Goal: Information Seeking & Learning: Learn about a topic

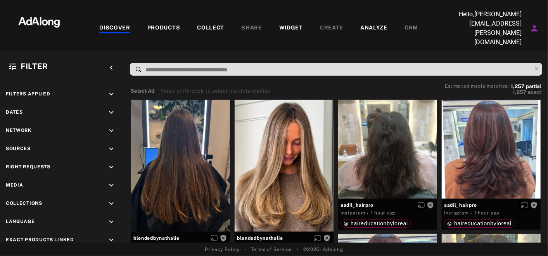
click at [286, 24] on div "WIDGET" at bounding box center [291, 28] width 24 height 9
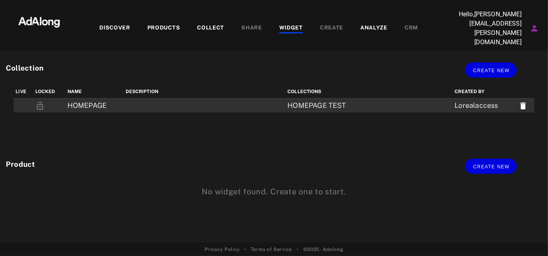
click at [169, 99] on td at bounding box center [205, 106] width 162 height 14
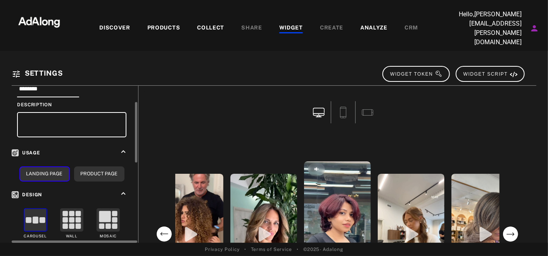
scroll to position [44, 0]
click at [93, 166] on button "Product Page" at bounding box center [99, 173] width 50 height 15
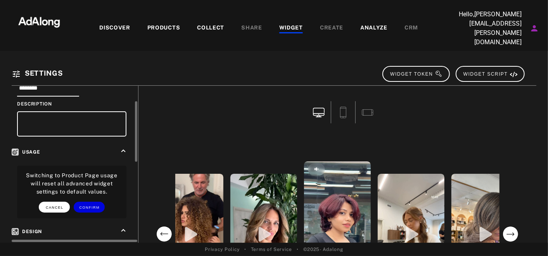
click at [50, 206] on span "CANCEL" at bounding box center [55, 208] width 18 height 4
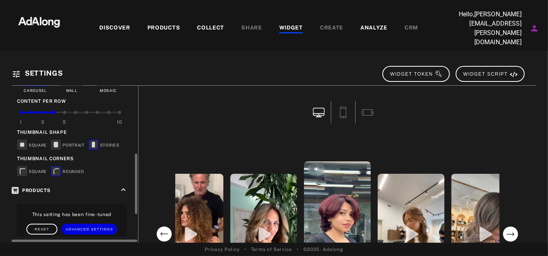
scroll to position [187, 0]
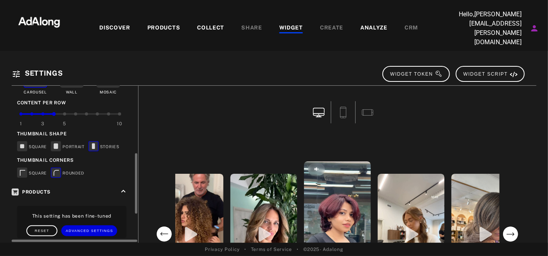
drag, startPoint x: 53, startPoint y: 100, endPoint x: 45, endPoint y: 100, distance: 8.1
click at [45, 113] on div "1 3 5 10" at bounding box center [70, 114] width 99 height 2
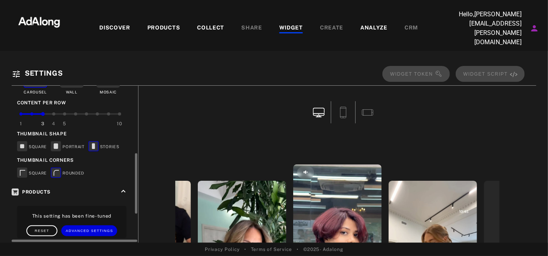
click at [53, 112] on div at bounding box center [53, 113] width 3 height 3
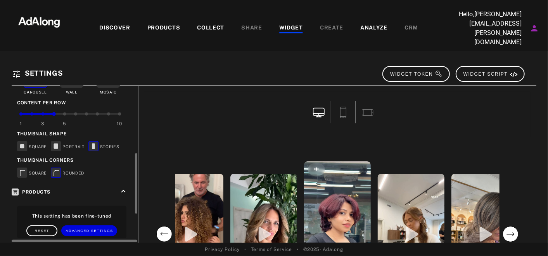
click at [64, 112] on div at bounding box center [64, 113] width 3 height 3
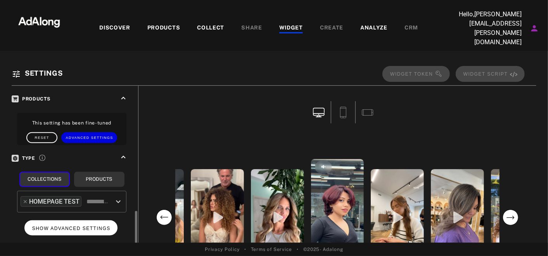
scroll to position [298, 0]
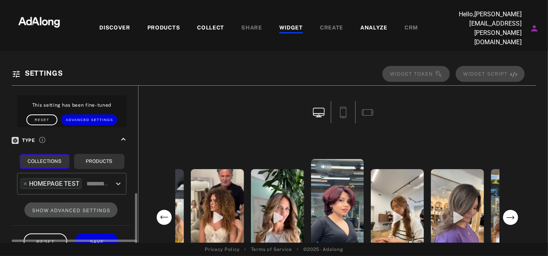
click at [90, 176] on input "text" at bounding box center [98, 183] width 27 height 15
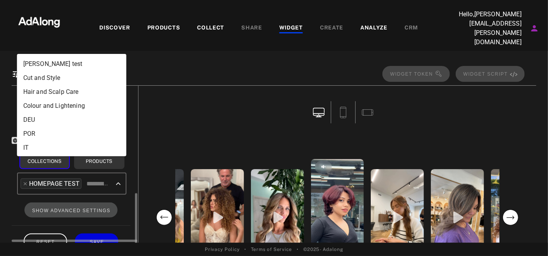
click at [17, 180] on div "Information keyboard_arrow_up Name ******** Description Usage keyboard_arrow_up…" at bounding box center [75, 24] width 126 height 473
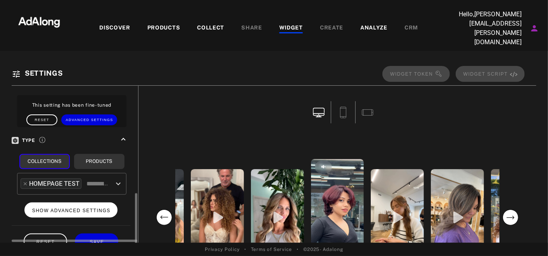
click at [60, 208] on span "SHOW ADVANCED SETTINGS" at bounding box center [71, 210] width 78 height 5
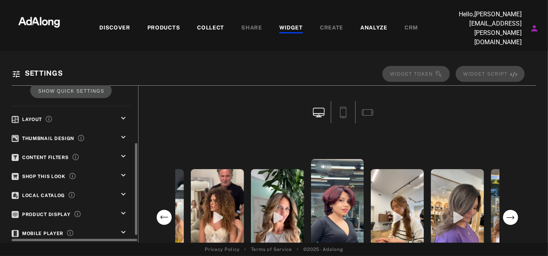
scroll to position [108, 0]
click at [123, 171] on icon "keyboard_arrow_down" at bounding box center [123, 175] width 9 height 9
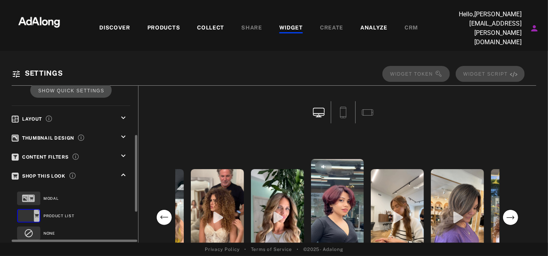
click at [123, 171] on icon "keyboard_arrow_up" at bounding box center [123, 175] width 9 height 9
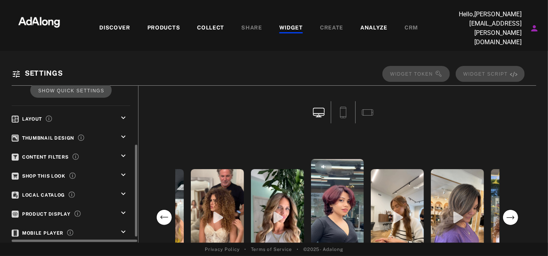
click at [123, 152] on icon "keyboard_arrow_down" at bounding box center [123, 156] width 9 height 9
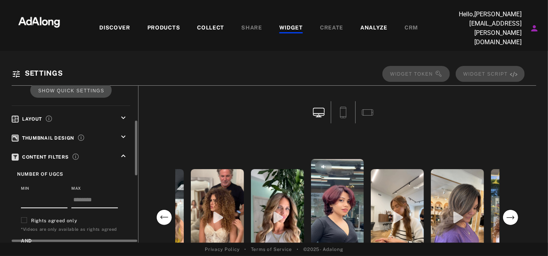
click at [123, 152] on icon "keyboard_arrow_up" at bounding box center [123, 156] width 9 height 9
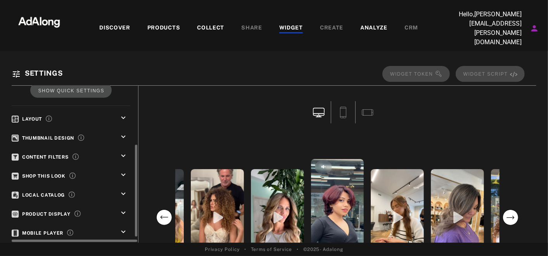
click at [123, 133] on icon "keyboard_arrow_down" at bounding box center [123, 137] width 9 height 9
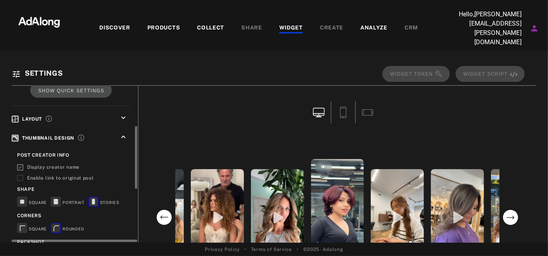
click at [123, 133] on icon "keyboard_arrow_up" at bounding box center [123, 137] width 9 height 9
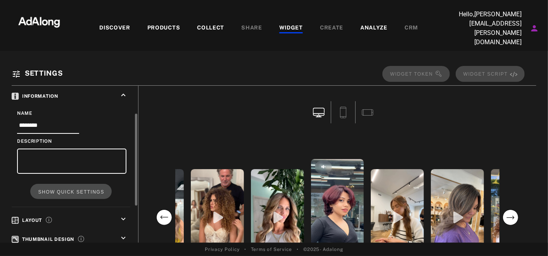
scroll to position [28, 0]
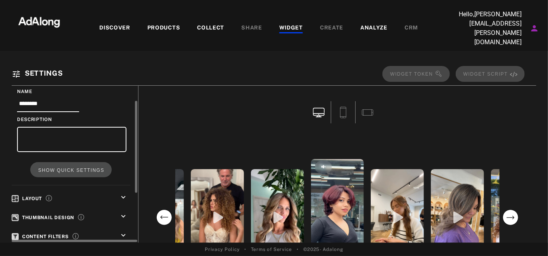
click at [123, 193] on icon "keyboard_arrow_down" at bounding box center [123, 197] width 9 height 9
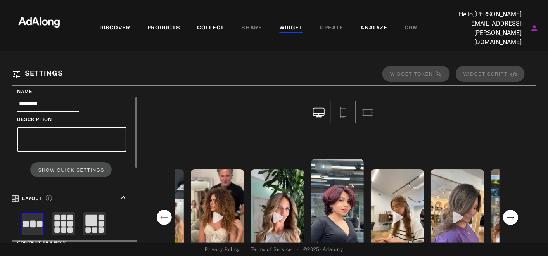
click at [123, 193] on icon "keyboard_arrow_up" at bounding box center [123, 197] width 9 height 9
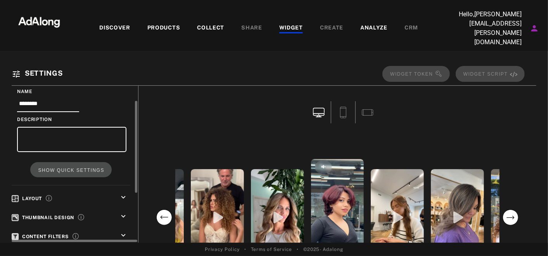
click at [121, 212] on icon "keyboard_arrow_down" at bounding box center [123, 216] width 9 height 9
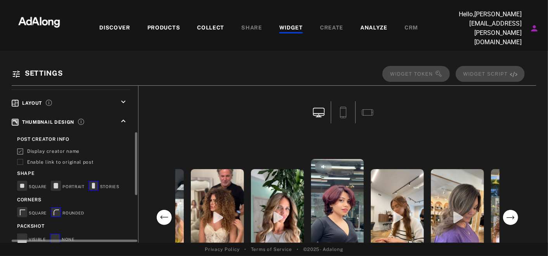
scroll to position [124, 0]
click at [122, 116] on icon "keyboard_arrow_up" at bounding box center [123, 120] width 9 height 9
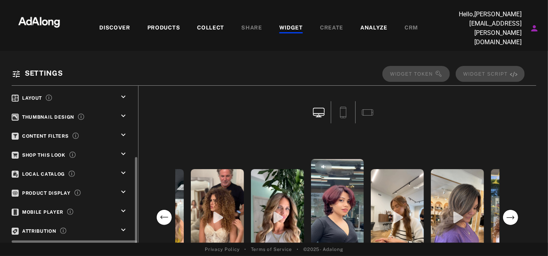
scroll to position [130, 0]
click at [124, 111] on icon "keyboard_arrow_down" at bounding box center [123, 115] width 9 height 9
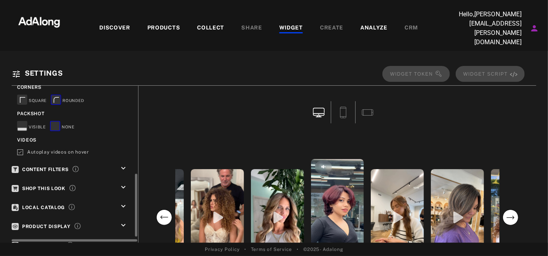
scroll to position [237, 0]
click at [122, 163] on icon "keyboard_arrow_down" at bounding box center [123, 167] width 9 height 9
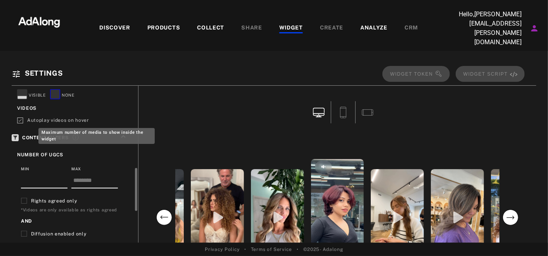
scroll to position [284, 0]
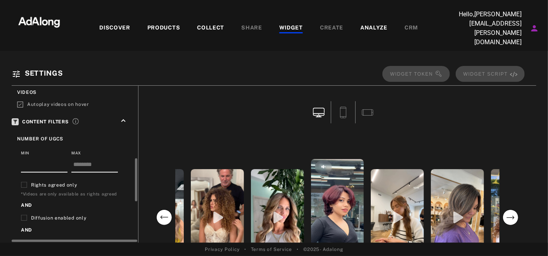
click at [26, 182] on rect at bounding box center [23, 184] width 5 height 5
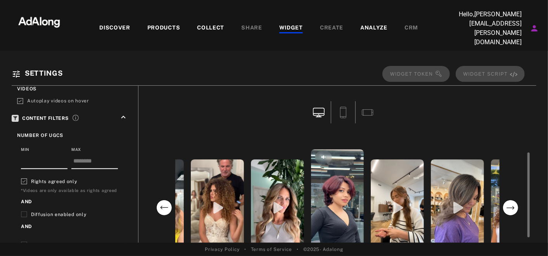
scroll to position [15, 0]
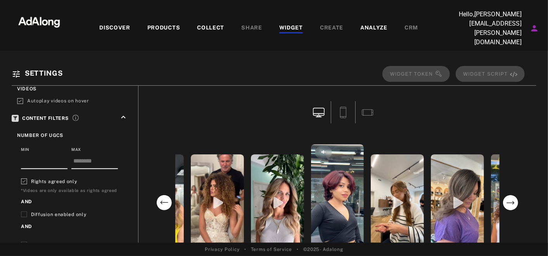
click at [205, 24] on div "COLLECT" at bounding box center [210, 28] width 27 height 9
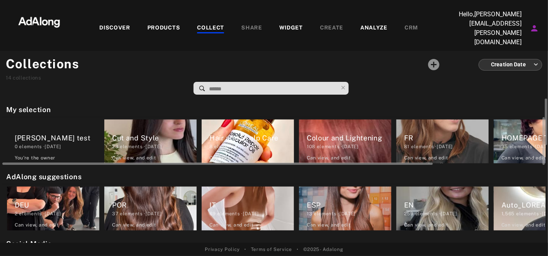
click at [81, 140] on div "[PERSON_NAME] test 0 elements · [DATE] You're the owner delete" at bounding box center [53, 141] width 92 height 44
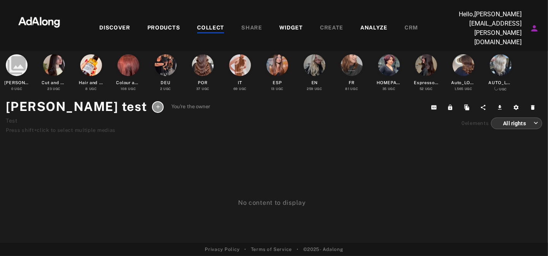
click at [152, 101] on div at bounding box center [158, 107] width 12 height 12
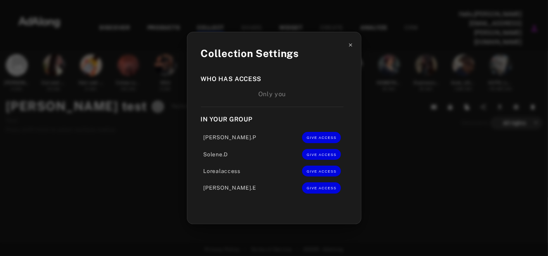
click at [349, 47] on icon at bounding box center [350, 44] width 5 height 5
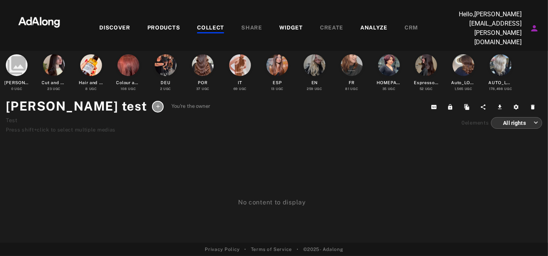
click at [33, 18] on img at bounding box center [39, 21] width 68 height 23
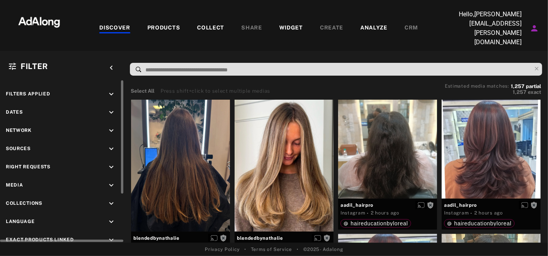
click at [88, 163] on div "Right Requests keyboard_arrow_down" at bounding box center [62, 168] width 112 height 10
click at [111, 163] on icon "keyboard_arrow_down" at bounding box center [111, 167] width 9 height 9
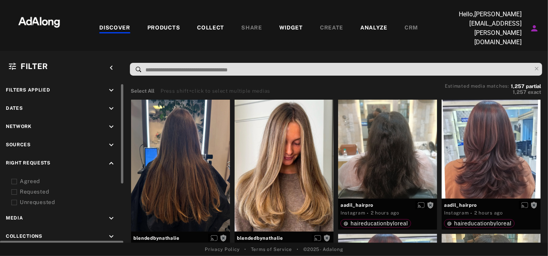
scroll to position [7, 0]
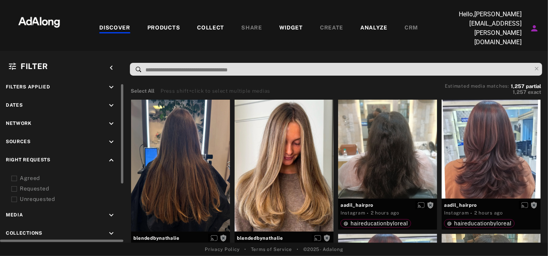
click at [39, 174] on div "Agreed" at bounding box center [69, 178] width 99 height 8
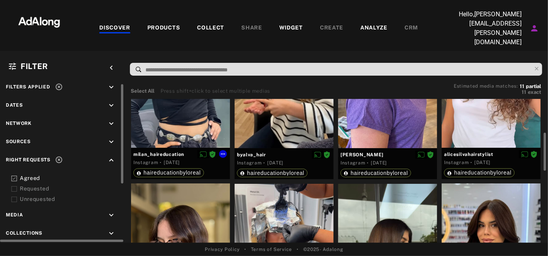
scroll to position [134, 0]
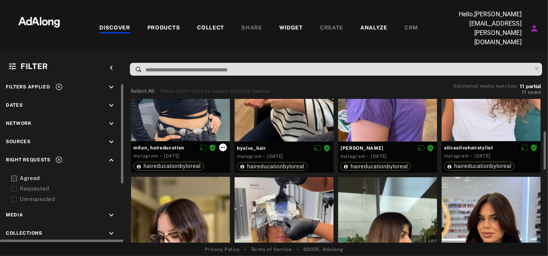
click at [226, 144] on icon at bounding box center [223, 147] width 6 height 6
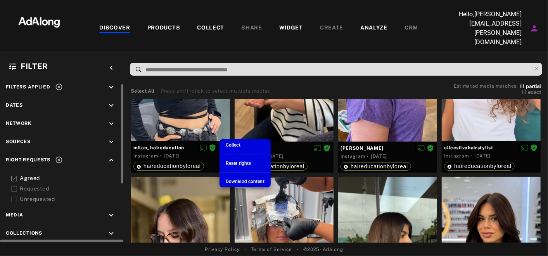
click at [227, 144] on span "Collect" at bounding box center [233, 144] width 15 height 5
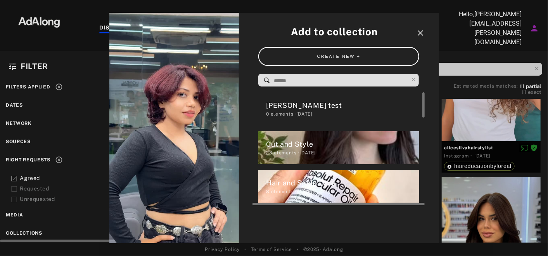
click at [276, 105] on div "[PERSON_NAME] test" at bounding box center [342, 105] width 153 height 10
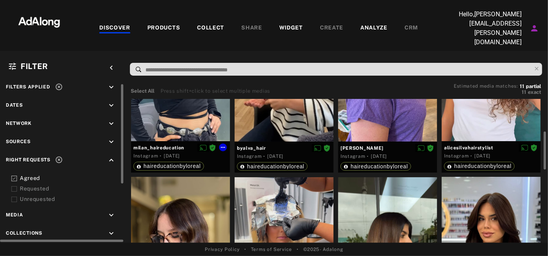
click at [228, 141] on div "milan_haireducation Instagram · [DATE] haireducationbyloreal" at bounding box center [180, 156] width 99 height 31
click at [273, 145] on span "byalva_hair" at bounding box center [284, 148] width 94 height 7
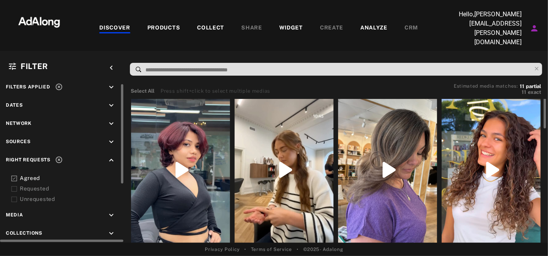
scroll to position [7, 0]
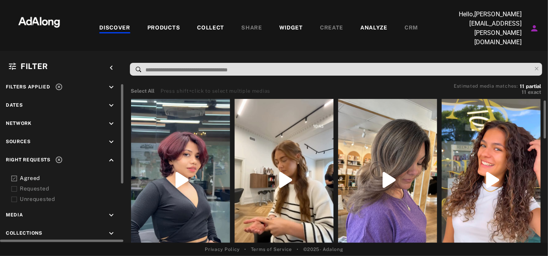
click at [224, 118] on div at bounding box center [180, 180] width 99 height 176
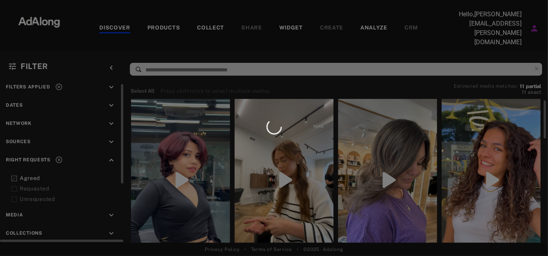
click at [278, 125] on icon at bounding box center [274, 126] width 17 height 17
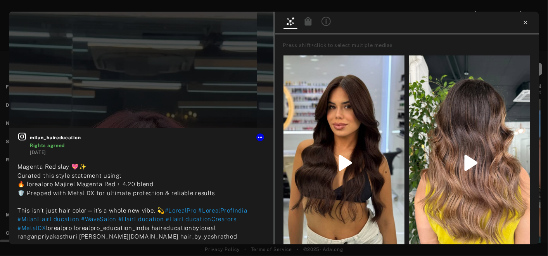
click at [526, 23] on icon at bounding box center [525, 22] width 6 height 6
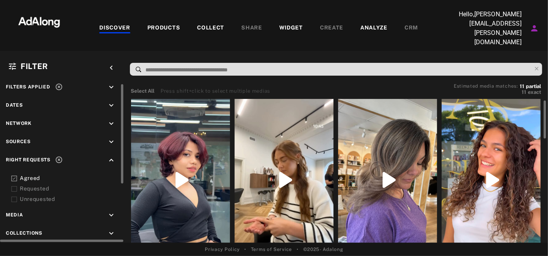
click at [143, 163] on div at bounding box center [180, 180] width 99 height 176
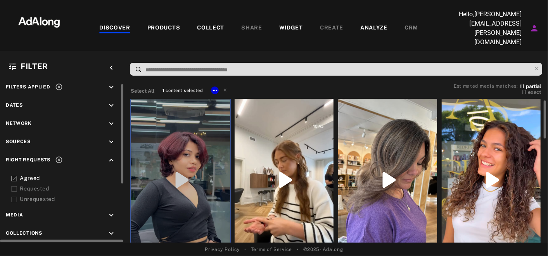
click at [259, 159] on div at bounding box center [284, 180] width 99 height 176
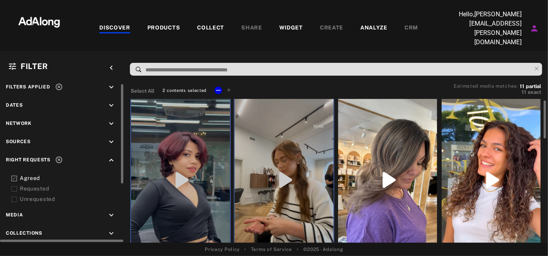
click at [377, 160] on div at bounding box center [387, 180] width 99 height 176
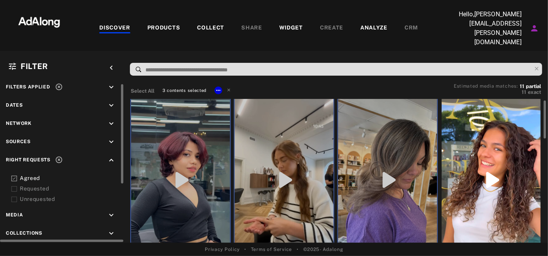
click at [463, 154] on div at bounding box center [491, 180] width 99 height 176
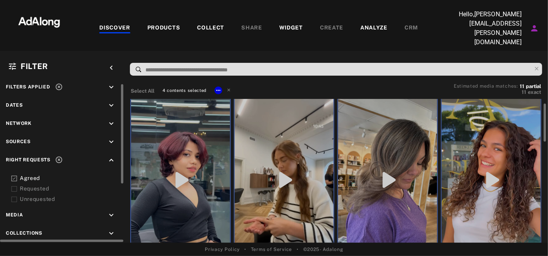
scroll to position [24, 0]
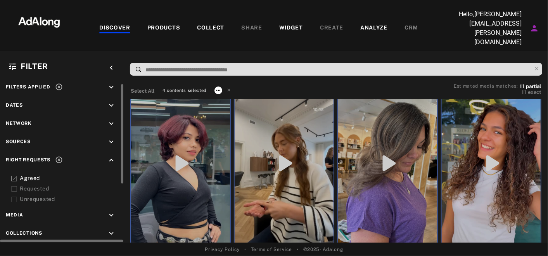
click at [217, 87] on icon at bounding box center [218, 90] width 6 height 6
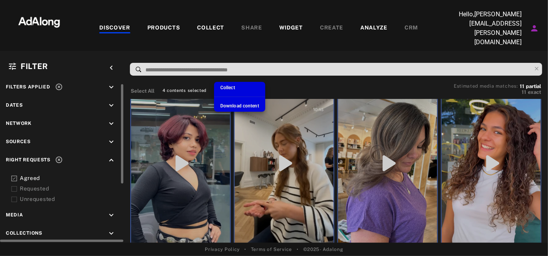
click at [207, 71] on div at bounding box center [274, 128] width 548 height 256
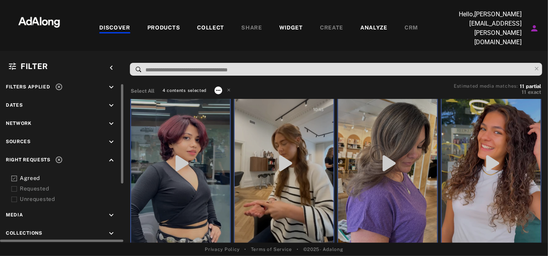
click at [220, 87] on icon at bounding box center [218, 90] width 6 height 6
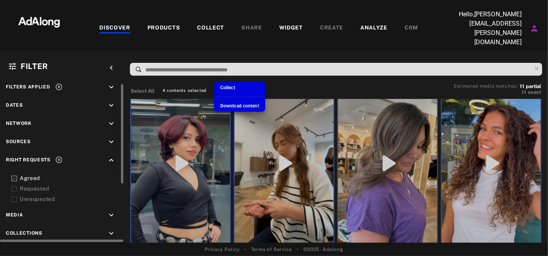
click at [227, 85] on span "Collect" at bounding box center [227, 87] width 15 height 5
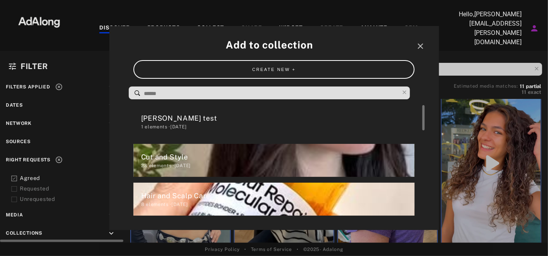
click at [169, 123] on div "1 elements · [DATE]" at bounding box center [277, 126] width 273 height 7
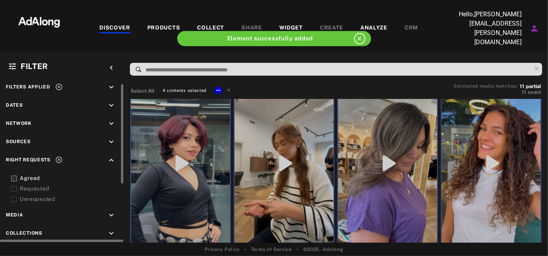
click at [349, 84] on div "Select All 4 contents selected Estimated media matches: 11 partial 11 exact" at bounding box center [336, 90] width 410 height 12
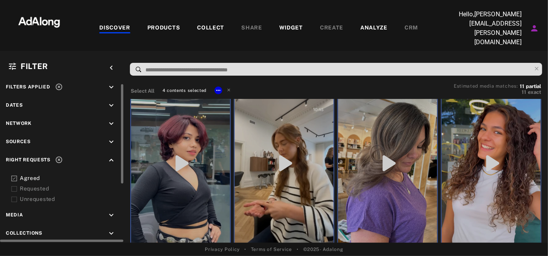
click at [201, 24] on div "COLLECT" at bounding box center [210, 28] width 27 height 9
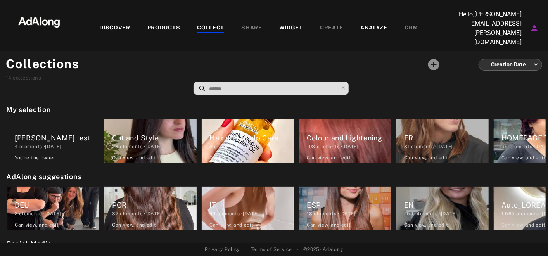
click at [119, 24] on div "DISCOVER" at bounding box center [114, 28] width 31 height 9
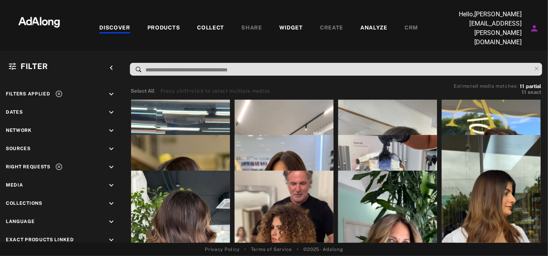
click at [202, 51] on div "Filter keyboard_arrow_left Filters applied keyboard_arrow_down Dates keyboard_a…" at bounding box center [274, 147] width 548 height 192
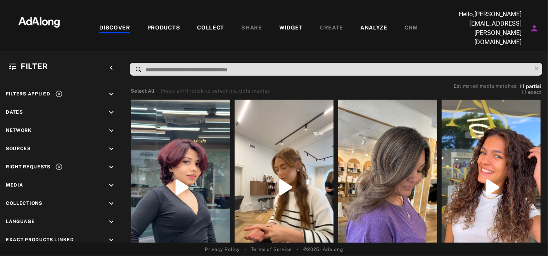
click at [202, 65] on input at bounding box center [338, 70] width 387 height 10
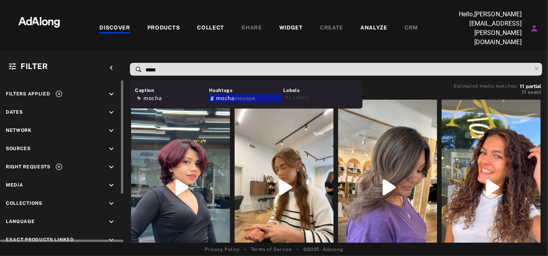
type input "*****"
click at [57, 164] on icon at bounding box center [58, 167] width 7 height 7
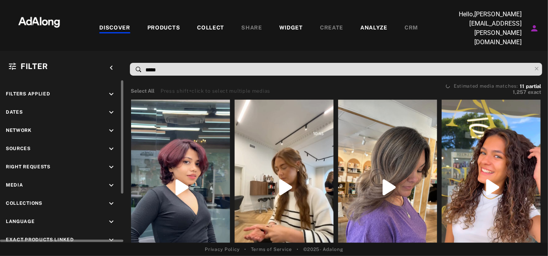
click at [167, 65] on input "*****" at bounding box center [338, 70] width 387 height 10
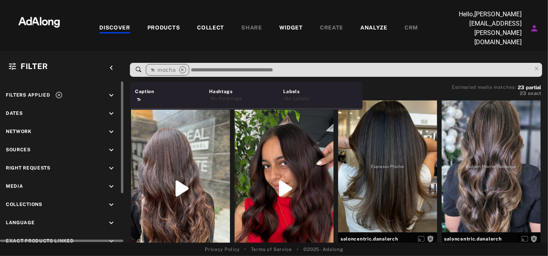
click at [240, 51] on div "Filter keyboard_arrow_left mocha close Caption Hashtags No Hashtags Labels No L…" at bounding box center [274, 147] width 548 height 192
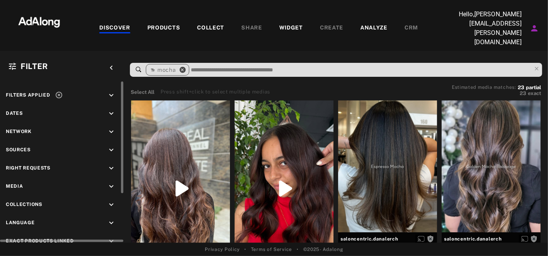
click at [183, 66] on icon "close" at bounding box center [182, 69] width 7 height 7
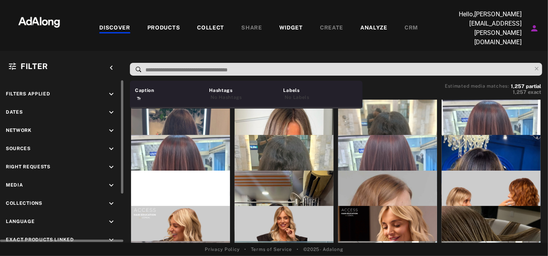
click at [183, 65] on input at bounding box center [338, 70] width 387 height 10
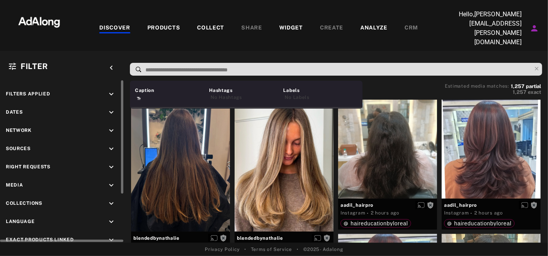
click at [183, 65] on input at bounding box center [338, 70] width 387 height 10
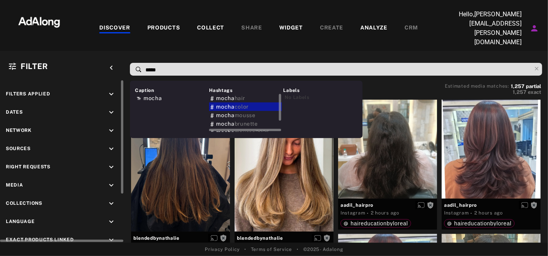
type input "*****"
click at [244, 104] on span "color" at bounding box center [242, 107] width 14 height 6
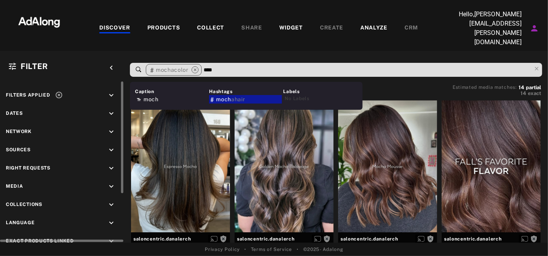
drag, startPoint x: 226, startPoint y: 59, endPoint x: 208, endPoint y: 59, distance: 18.2
click at [208, 65] on input "****" at bounding box center [367, 70] width 329 height 10
type input "*"
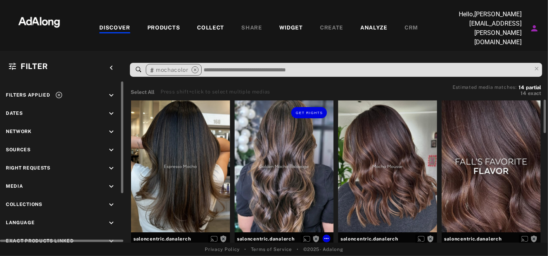
click at [253, 134] on div "Get rights" at bounding box center [284, 166] width 99 height 132
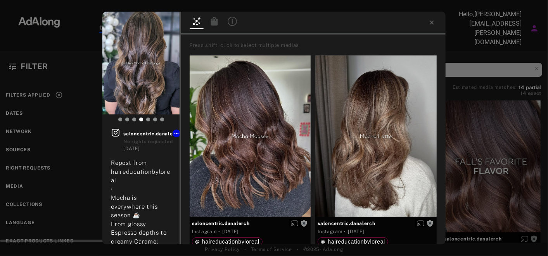
click at [235, 28] on div at bounding box center [232, 22] width 14 height 11
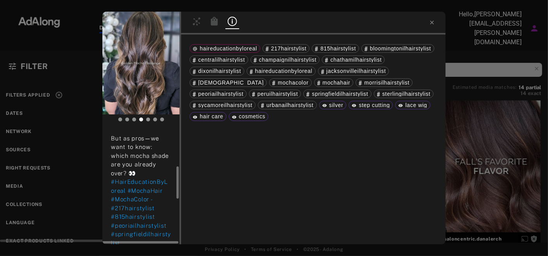
scroll to position [139, 0]
click at [432, 25] on icon at bounding box center [432, 22] width 6 height 6
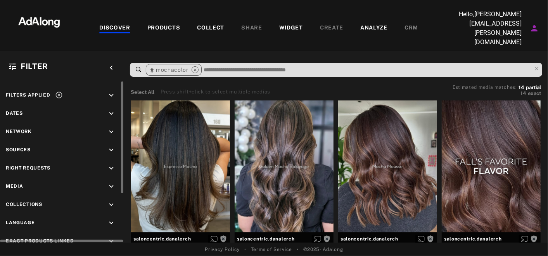
click at [111, 109] on icon "keyboard_arrow_down" at bounding box center [111, 113] width 9 height 9
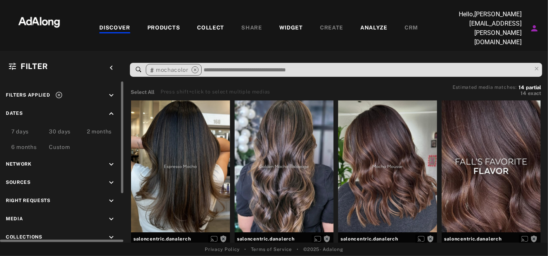
click at [29, 128] on div "7 days" at bounding box center [19, 132] width 17 height 9
click at [38, 121] on div "7 days" at bounding box center [24, 129] width 38 height 16
click at [30, 110] on icon at bounding box center [31, 113] width 7 height 7
click at [102, 25] on div "DISCOVER" at bounding box center [114, 28] width 31 height 9
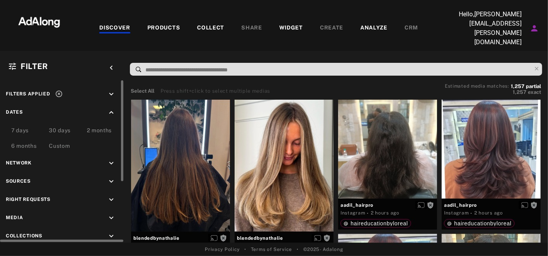
click at [170, 24] on div "PRODUCTS" at bounding box center [163, 28] width 33 height 9
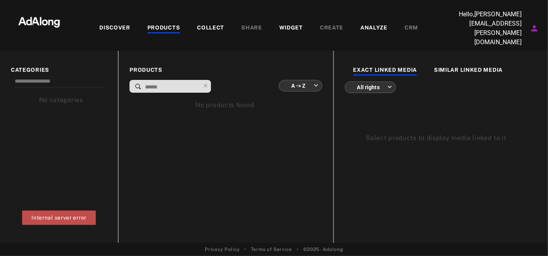
click at [214, 25] on div "COLLECT" at bounding box center [210, 28] width 27 height 9
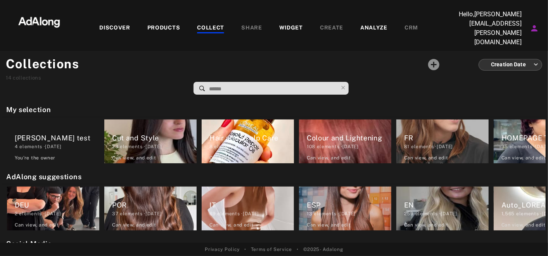
click at [117, 24] on div "DISCOVER" at bounding box center [114, 28] width 31 height 9
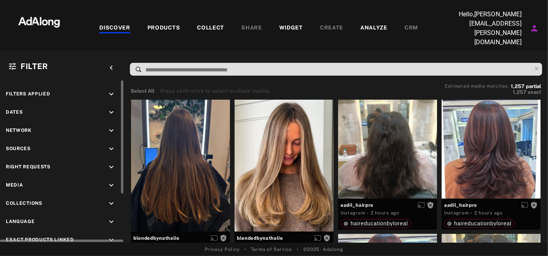
click at [111, 163] on icon "keyboard_arrow_down" at bounding box center [111, 167] width 9 height 9
click at [111, 163] on icon "keyboard_arrow_up" at bounding box center [111, 167] width 9 height 9
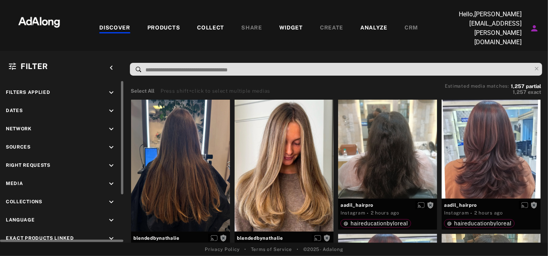
click at [106, 198] on div "Collections keyboard_arrow_down" at bounding box center [62, 203] width 112 height 10
click at [110, 198] on icon "keyboard_arrow_down" at bounding box center [111, 202] width 9 height 9
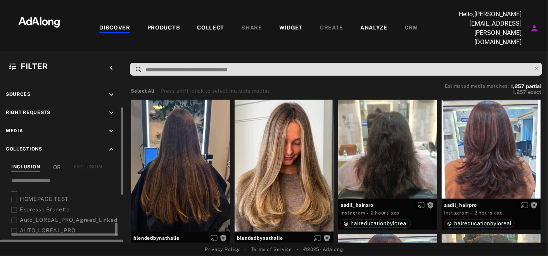
scroll to position [102, 0]
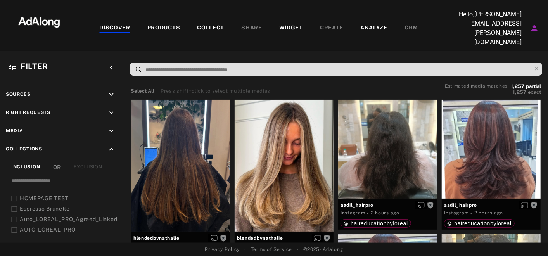
click at [150, 32] on div "DISCOVER PRODUCTS COLLECT SHARE WIDGET CREATE ANALYZE CRM" at bounding box center [258, 28] width 371 height 37
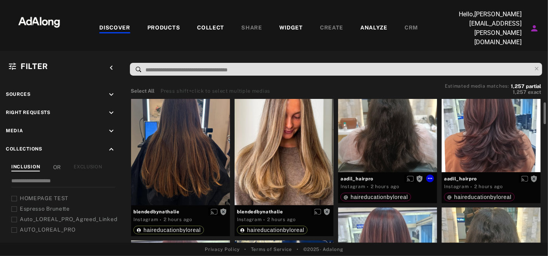
scroll to position [27, 0]
